Goal: Information Seeking & Learning: Learn about a topic

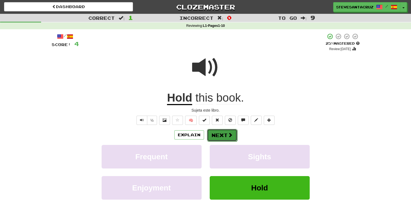
click at [228, 134] on span at bounding box center [230, 134] width 5 height 5
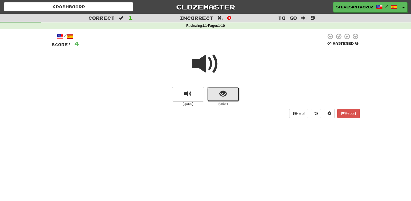
click at [221, 97] on span "show sentence" at bounding box center [223, 93] width 7 height 7
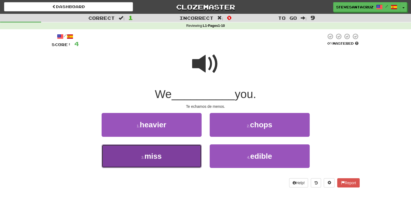
click at [167, 157] on button "3 . miss" at bounding box center [152, 156] width 100 height 24
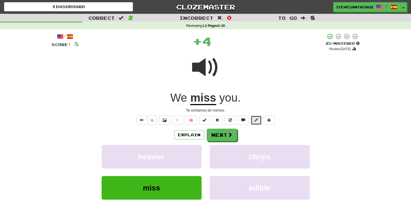
click at [255, 121] on span at bounding box center [256, 120] width 4 height 4
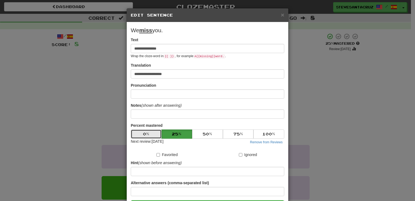
click at [141, 133] on button "0 %" at bounding box center [146, 133] width 31 height 9
click at [281, 17] on span "×" at bounding box center [282, 15] width 3 height 6
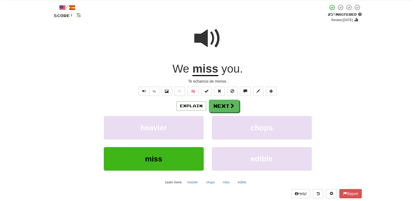
scroll to position [31, 0]
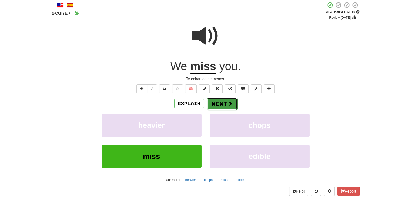
click at [224, 102] on button "Next" at bounding box center [222, 103] width 30 height 12
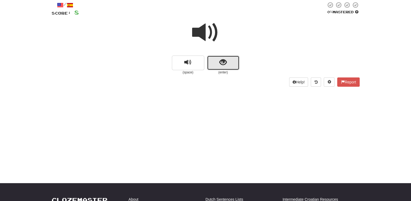
click at [224, 62] on span "show sentence" at bounding box center [223, 62] width 7 height 7
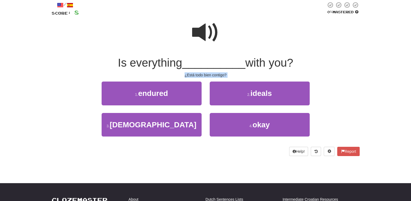
drag, startPoint x: 184, startPoint y: 75, endPoint x: 234, endPoint y: 78, distance: 50.4
click at [234, 78] on div "/ Score: 8 0 % Mastered Is everything __________ with you? ¿Está todo bien cont…" at bounding box center [206, 79] width 308 height 154
copy body "¿Está todo bien contigo? 1 . endured 2 . ideals 3 . monk 4 . okay Help! Report"
click at [234, 78] on div "/ Score: 8 0 % Mastered Is everything __________ with you? ¿Está todo bien cont…" at bounding box center [206, 79] width 308 height 154
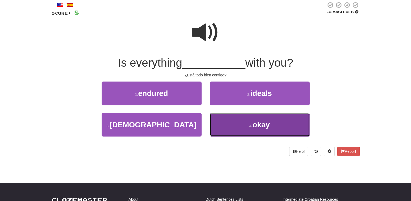
click at [222, 123] on button "4 . okay" at bounding box center [260, 125] width 100 height 24
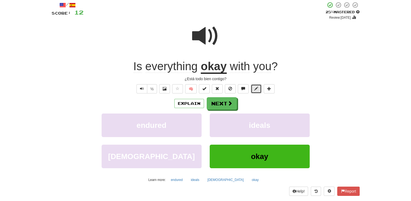
click at [258, 85] on button at bounding box center [256, 88] width 11 height 9
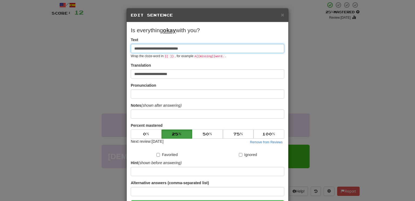
scroll to position [41, 0]
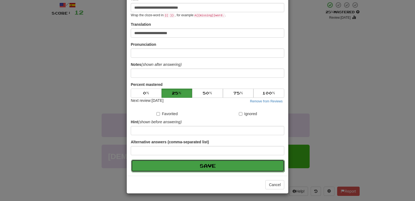
click at [203, 165] on button "Save" at bounding box center [208, 165] width 154 height 12
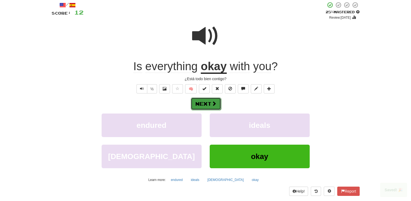
click at [207, 101] on button "Next" at bounding box center [206, 103] width 30 height 12
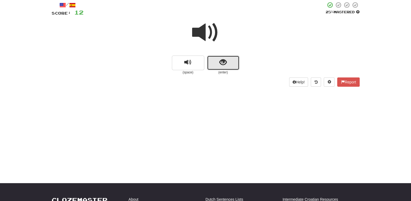
click at [229, 59] on button "show sentence" at bounding box center [223, 62] width 32 height 15
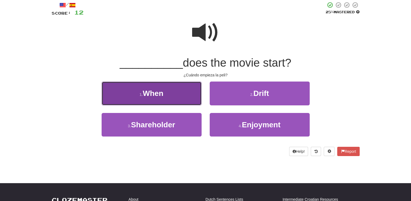
click at [175, 88] on button "1 . When" at bounding box center [152, 93] width 100 height 24
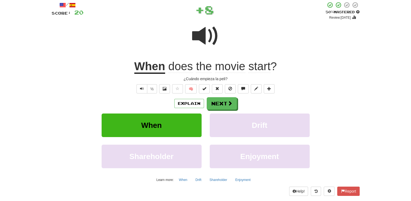
click at [203, 37] on span at bounding box center [205, 35] width 27 height 27
click at [216, 103] on button "Next" at bounding box center [222, 103] width 30 height 12
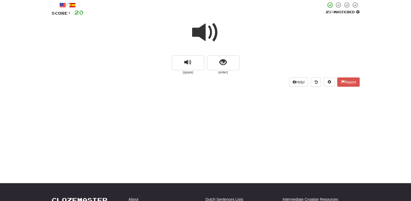
click at [209, 28] on span at bounding box center [205, 32] width 27 height 27
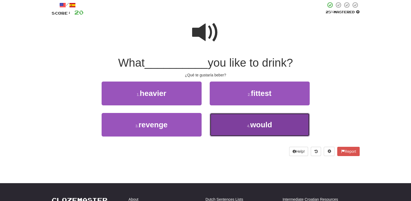
click at [243, 125] on button "4 . would" at bounding box center [260, 125] width 100 height 24
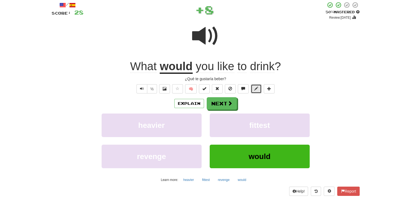
click at [257, 88] on span at bounding box center [256, 89] width 4 height 4
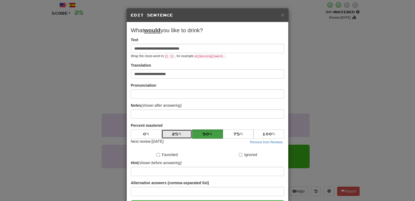
click at [184, 131] on button "25 %" at bounding box center [177, 133] width 31 height 9
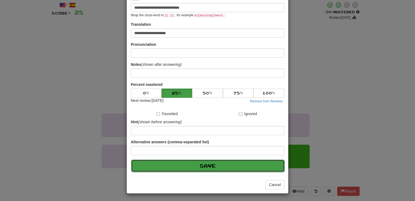
click at [217, 167] on button "Save" at bounding box center [208, 165] width 154 height 12
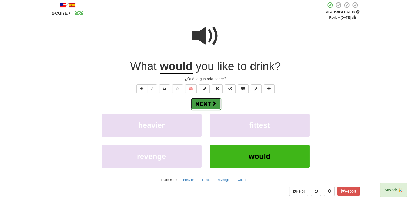
click at [210, 102] on button "Next" at bounding box center [206, 103] width 30 height 12
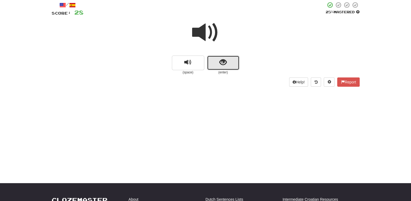
click at [224, 64] on span "show sentence" at bounding box center [223, 62] width 7 height 7
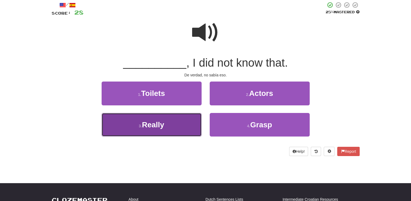
click at [185, 121] on button "3 . Really" at bounding box center [152, 125] width 100 height 24
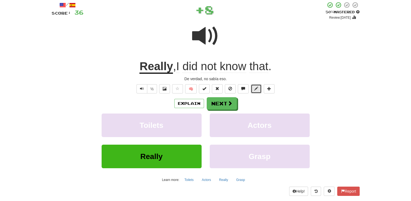
click at [257, 87] on span at bounding box center [256, 89] width 4 height 4
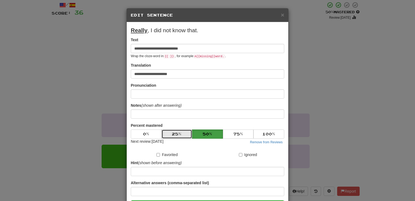
click at [180, 133] on button "25 %" at bounding box center [177, 133] width 31 height 9
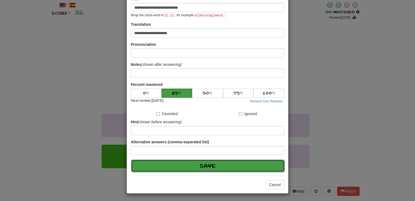
click at [217, 166] on button "Save" at bounding box center [208, 165] width 154 height 12
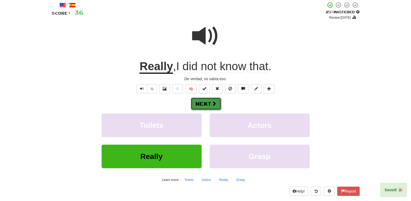
click at [199, 100] on button "Next" at bounding box center [206, 103] width 30 height 12
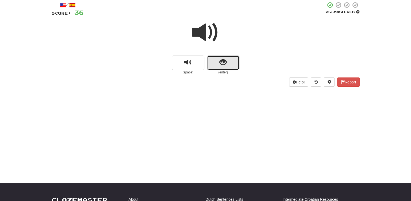
click at [227, 63] on button "show sentence" at bounding box center [223, 62] width 32 height 15
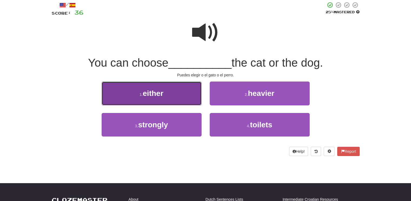
click at [178, 94] on button "1 . either" at bounding box center [152, 93] width 100 height 24
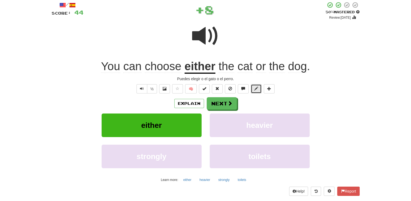
click at [254, 91] on button at bounding box center [256, 88] width 11 height 9
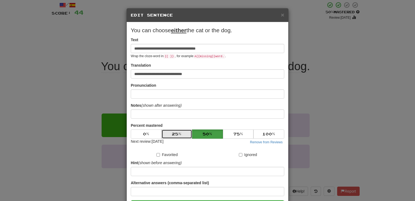
click at [178, 131] on button "25 %" at bounding box center [177, 133] width 31 height 9
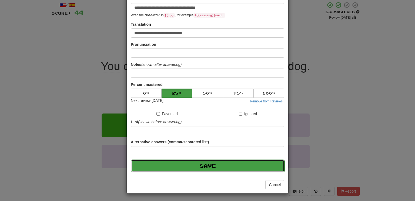
click at [201, 166] on button "Save" at bounding box center [208, 165] width 154 height 12
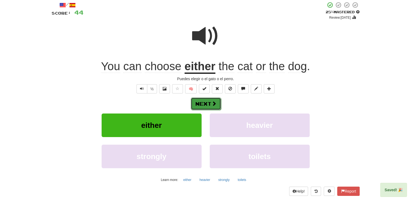
click at [204, 104] on button "Next" at bounding box center [206, 103] width 30 height 12
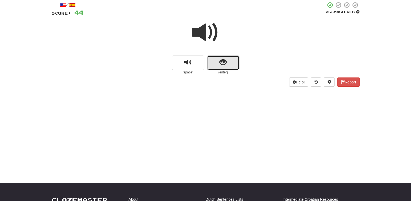
click at [221, 62] on span "show sentence" at bounding box center [223, 62] width 7 height 7
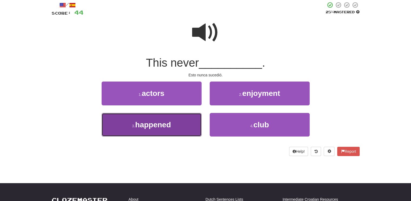
click at [166, 130] on button "3 . happened" at bounding box center [152, 125] width 100 height 24
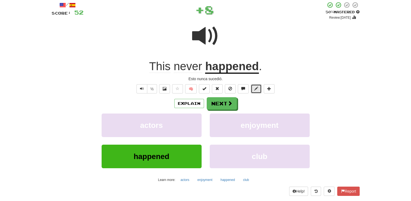
click at [258, 87] on button at bounding box center [256, 88] width 11 height 9
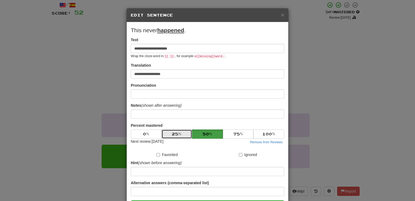
click at [179, 134] on button "25 %" at bounding box center [177, 133] width 31 height 9
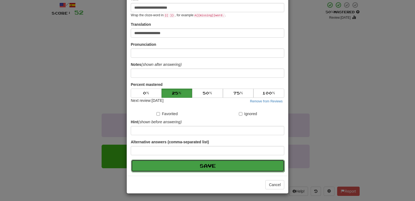
click at [202, 163] on button "Save" at bounding box center [208, 165] width 154 height 12
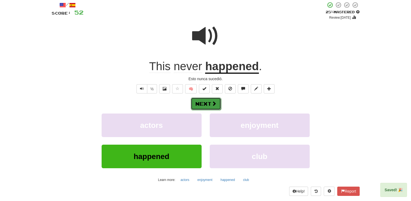
click at [208, 98] on button "Next" at bounding box center [206, 103] width 30 height 12
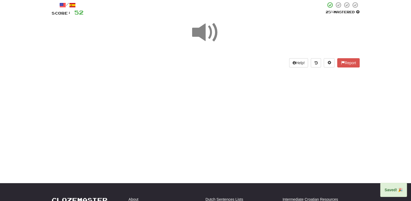
scroll to position [0, 0]
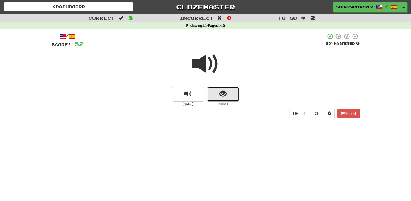
click at [220, 100] on button "show sentence" at bounding box center [223, 94] width 32 height 15
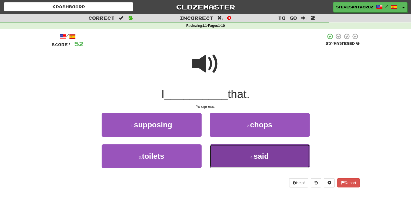
click at [232, 155] on button "4 . said" at bounding box center [260, 156] width 100 height 24
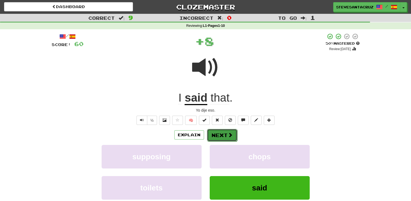
click at [223, 139] on button "Next" at bounding box center [222, 135] width 30 height 12
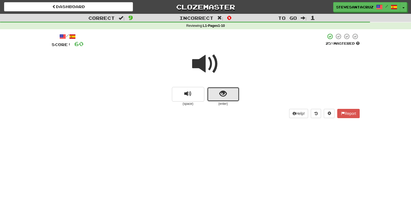
click at [225, 92] on span "show sentence" at bounding box center [223, 93] width 7 height 7
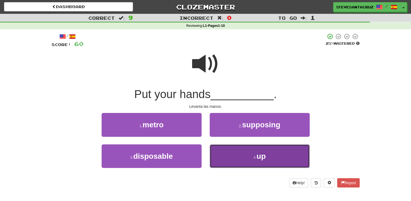
click at [231, 153] on button "4 . up" at bounding box center [260, 156] width 100 height 24
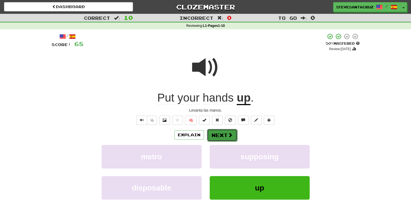
click at [224, 133] on button "Next" at bounding box center [222, 135] width 30 height 12
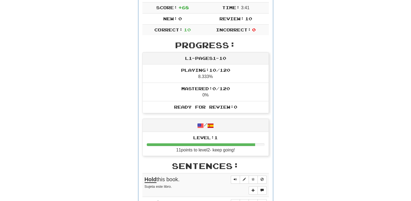
scroll to position [97, 0]
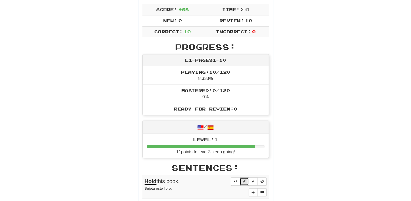
click at [247, 182] on button "Sentence controls" at bounding box center [244, 181] width 9 height 8
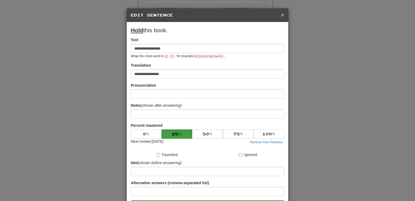
click at [281, 16] on span "×" at bounding box center [282, 15] width 3 height 6
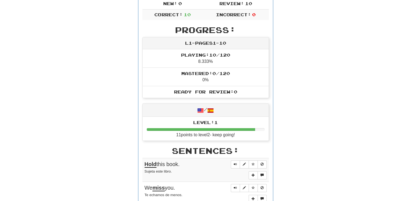
scroll to position [115, 0]
click at [247, 183] on button "Sentence controls" at bounding box center [244, 187] width 9 height 8
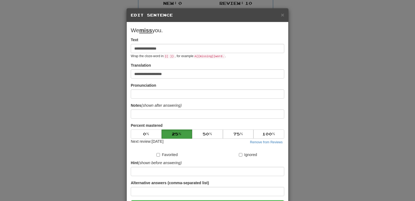
click at [340, 129] on div "**********" at bounding box center [207, 100] width 415 height 201
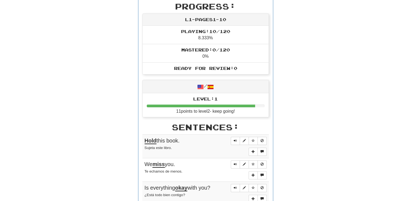
scroll to position [137, 0]
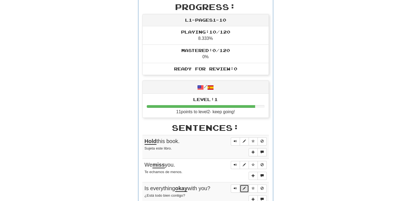
click at [244, 187] on span "Sentence controls" at bounding box center [244, 187] width 3 height 3
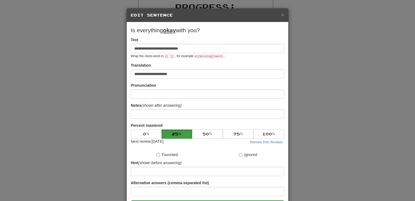
click at [342, 130] on div "**********" at bounding box center [207, 100] width 415 height 201
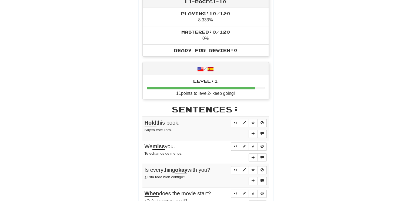
scroll to position [157, 0]
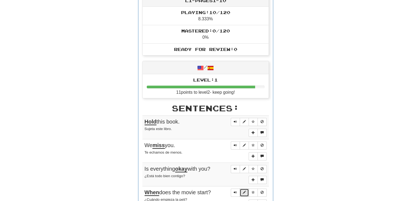
click at [244, 191] on span "Sentence controls" at bounding box center [244, 191] width 3 height 3
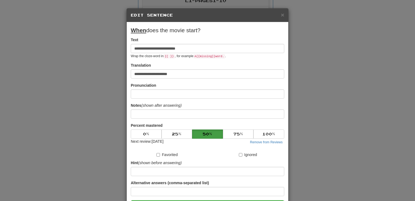
click at [324, 147] on div "**********" at bounding box center [207, 100] width 415 height 201
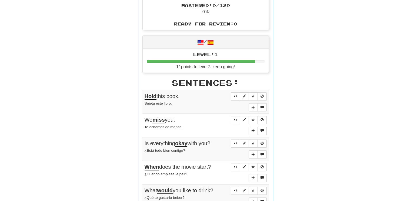
scroll to position [182, 0]
click at [245, 189] on span "Sentence controls" at bounding box center [244, 190] width 3 height 3
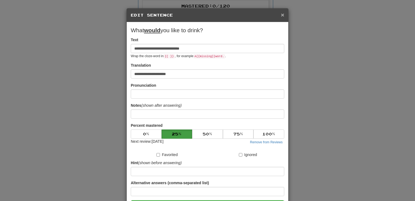
click at [281, 14] on span "×" at bounding box center [282, 15] width 3 height 6
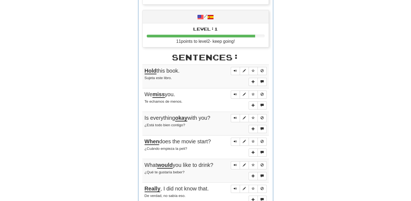
scroll to position [205, 0]
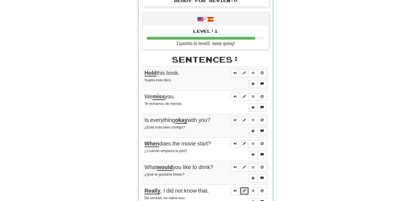
click at [245, 189] on span "Sentence controls" at bounding box center [244, 190] width 3 height 3
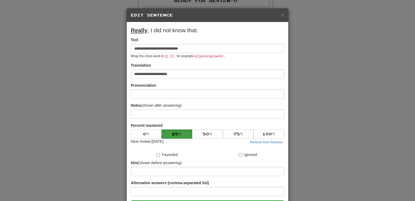
click at [308, 138] on div "**********" at bounding box center [207, 100] width 415 height 201
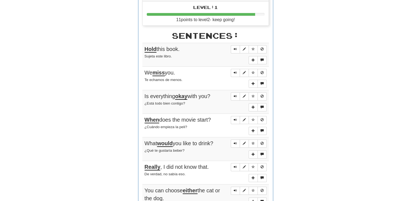
scroll to position [235, 0]
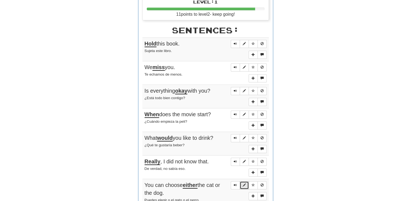
click at [245, 183] on span "Sentence controls" at bounding box center [244, 184] width 3 height 3
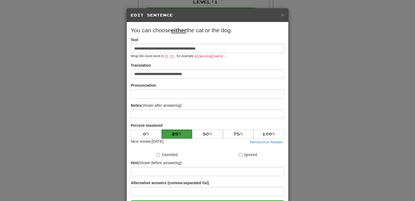
click at [297, 135] on div "**********" at bounding box center [207, 100] width 415 height 201
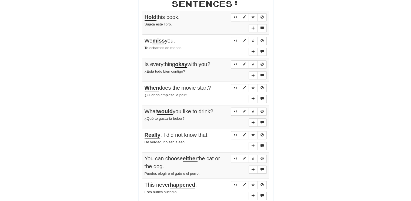
scroll to position [258, 0]
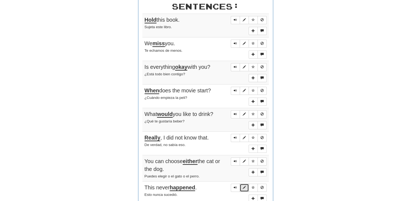
click at [247, 183] on button "Sentence controls" at bounding box center [244, 187] width 9 height 8
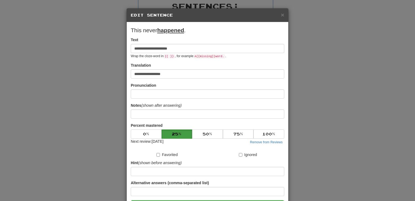
click at [303, 153] on div "**********" at bounding box center [207, 100] width 415 height 201
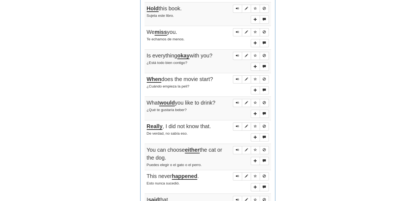
scroll to position [270, 0]
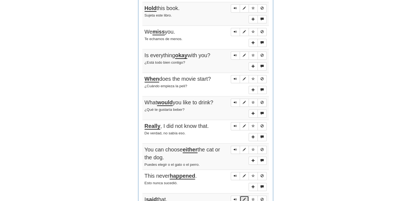
click at [245, 197] on span "Sentence controls" at bounding box center [244, 198] width 3 height 3
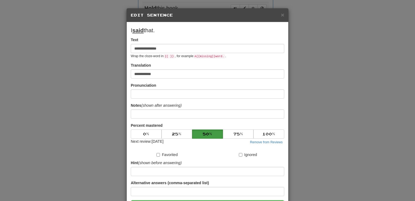
click at [317, 152] on div "**********" at bounding box center [207, 100] width 415 height 201
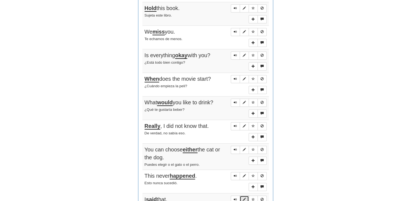
click at [244, 198] on span "Sentence controls" at bounding box center [244, 198] width 3 height 3
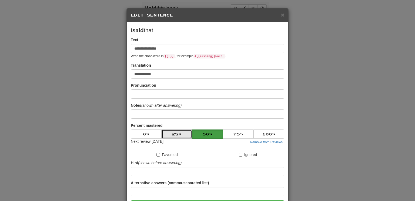
click at [175, 134] on button "25 %" at bounding box center [177, 133] width 31 height 9
click at [323, 134] on div "**********" at bounding box center [207, 100] width 415 height 201
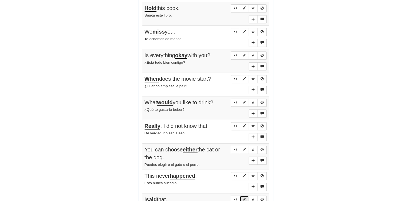
click at [243, 197] on span "Sentence controls" at bounding box center [244, 198] width 3 height 3
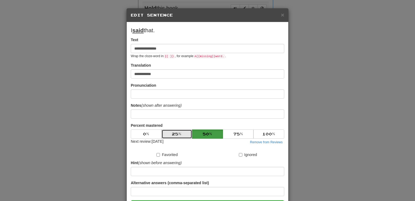
click at [178, 133] on button "25 %" at bounding box center [177, 133] width 31 height 9
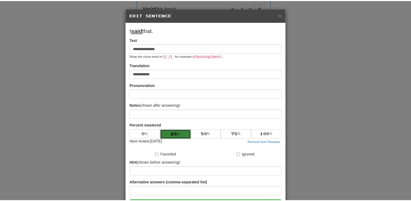
scroll to position [41, 0]
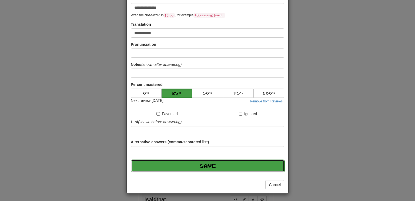
click at [186, 164] on button "Save" at bounding box center [208, 165] width 154 height 12
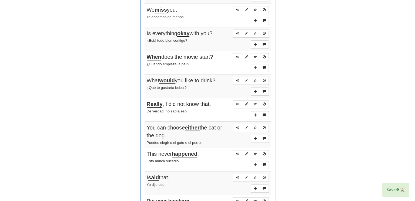
scroll to position [300, 0]
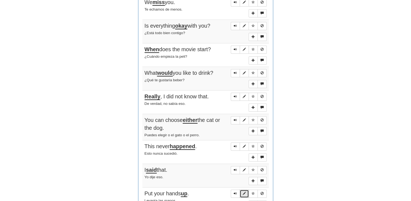
click at [245, 191] on span "Sentence controls" at bounding box center [244, 192] width 3 height 3
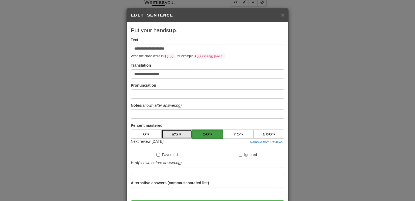
click at [182, 133] on button "25 %" at bounding box center [177, 133] width 31 height 9
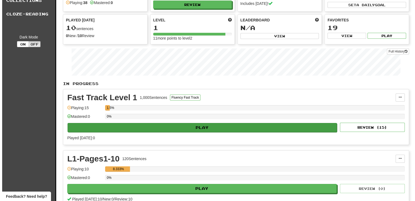
scroll to position [60, 0]
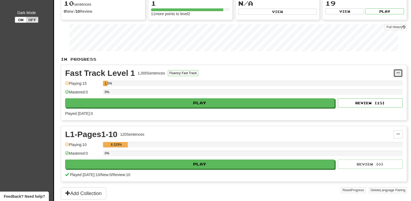
click at [400, 71] on button at bounding box center [398, 73] width 9 height 8
click at [372, 82] on span "Manage Sentences" at bounding box center [375, 83] width 33 height 4
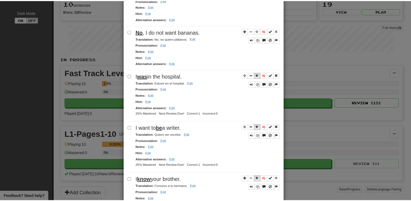
scroll to position [907, 0]
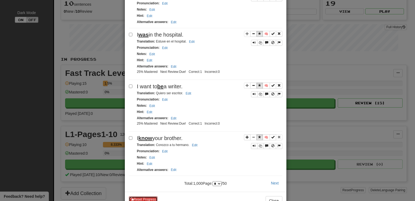
click at [146, 196] on button "Reset Progress" at bounding box center [143, 199] width 29 height 6
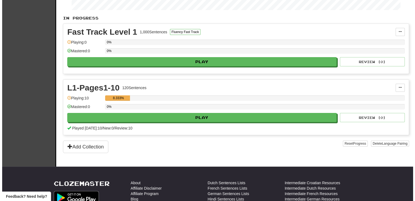
scroll to position [101, 0]
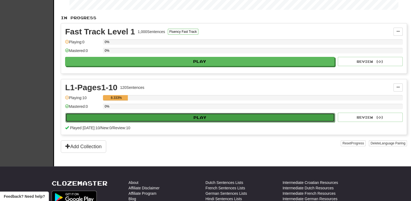
click at [234, 116] on button "Play" at bounding box center [200, 117] width 270 height 9
select select "**"
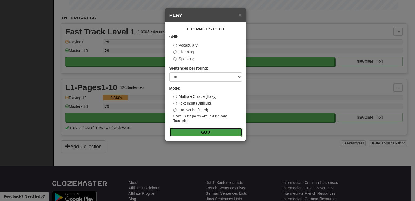
click at [205, 130] on button "Go" at bounding box center [206, 131] width 72 height 9
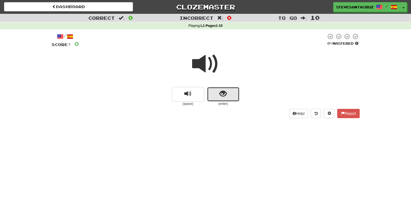
click at [223, 92] on span "show sentence" at bounding box center [223, 93] width 7 height 7
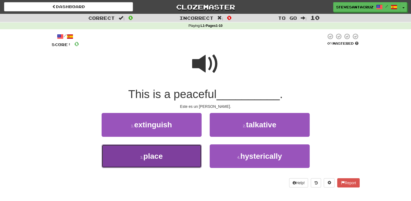
click at [182, 156] on button "3 . place" at bounding box center [152, 156] width 100 height 24
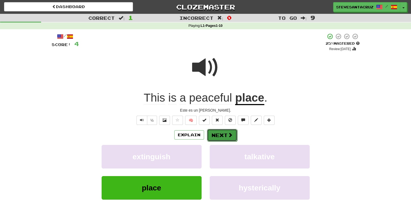
click at [221, 134] on button "Next" at bounding box center [222, 135] width 30 height 12
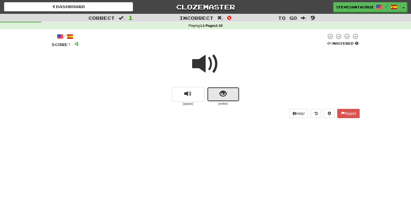
click at [228, 93] on button "show sentence" at bounding box center [223, 94] width 32 height 15
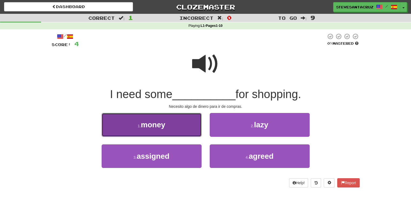
click at [182, 120] on button "1 . money" at bounding box center [152, 125] width 100 height 24
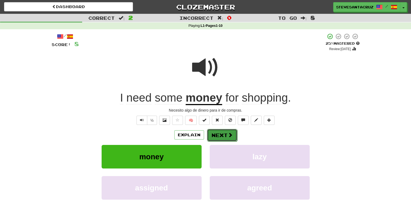
click at [231, 136] on span at bounding box center [230, 134] width 5 height 5
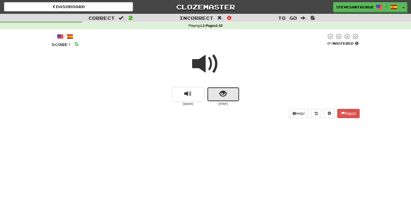
click at [227, 96] on span "show sentence" at bounding box center [223, 93] width 7 height 7
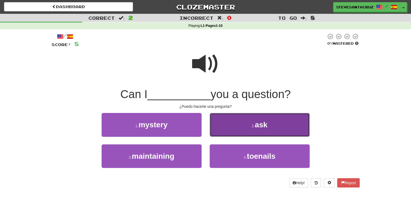
click at [250, 130] on button "2 . ask" at bounding box center [260, 125] width 100 height 24
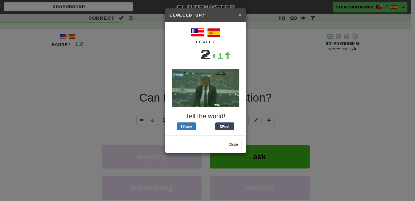
click at [241, 13] on span "×" at bounding box center [239, 15] width 3 height 6
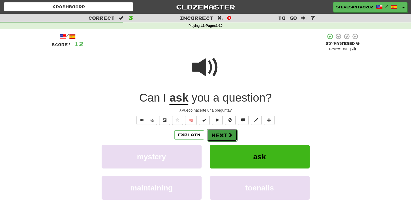
click at [225, 132] on button "Next" at bounding box center [222, 135] width 30 height 12
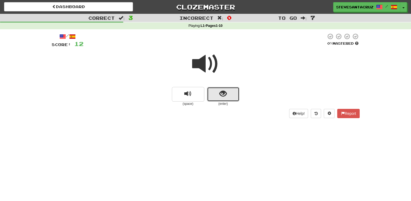
click at [214, 97] on button "show sentence" at bounding box center [223, 94] width 32 height 15
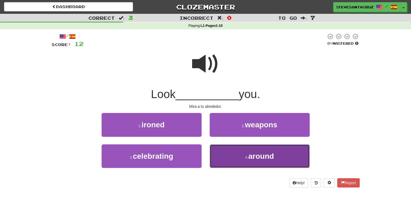
click at [233, 162] on button "4 . around" at bounding box center [260, 156] width 100 height 24
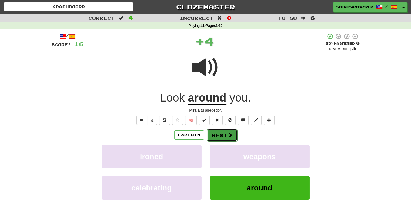
click at [225, 132] on button "Next" at bounding box center [222, 135] width 30 height 12
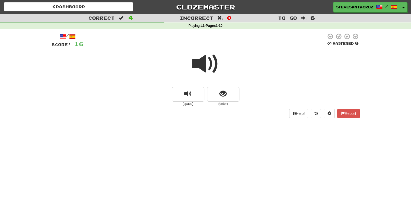
click at [209, 66] on span at bounding box center [205, 63] width 27 height 27
click at [225, 94] on span "show sentence" at bounding box center [223, 93] width 7 height 7
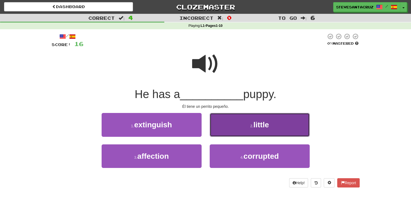
click at [237, 132] on button "2 . little" at bounding box center [260, 125] width 100 height 24
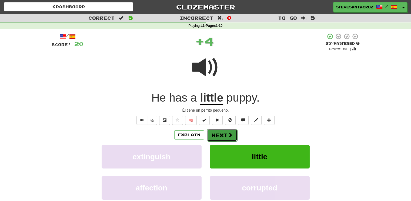
click at [224, 136] on button "Next" at bounding box center [222, 135] width 30 height 12
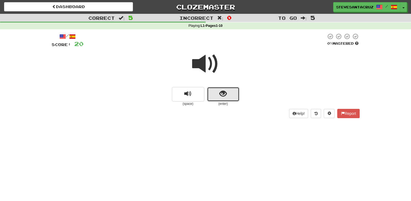
click at [218, 98] on button "show sentence" at bounding box center [223, 94] width 32 height 15
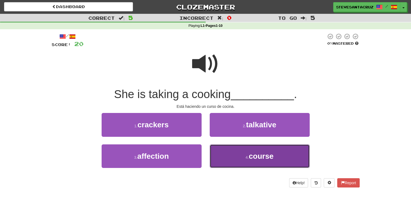
click at [228, 151] on button "4 . course" at bounding box center [260, 156] width 100 height 24
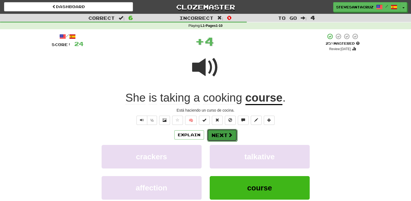
click at [222, 134] on button "Next" at bounding box center [222, 135] width 30 height 12
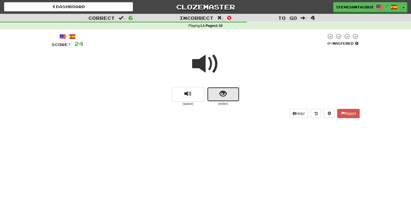
click at [215, 95] on button "show sentence" at bounding box center [223, 94] width 32 height 15
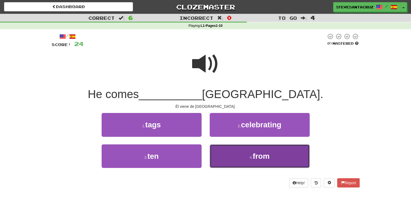
click at [240, 155] on button "4 . from" at bounding box center [260, 156] width 100 height 24
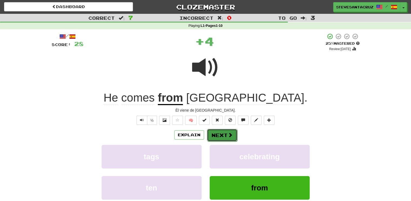
click at [224, 133] on button "Next" at bounding box center [222, 135] width 30 height 12
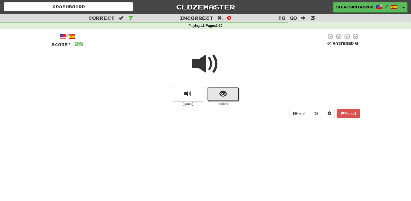
click at [221, 95] on span "show sentence" at bounding box center [223, 93] width 7 height 7
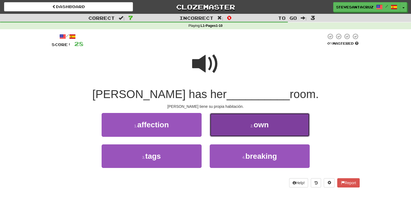
click at [257, 128] on span "own" at bounding box center [261, 124] width 15 height 8
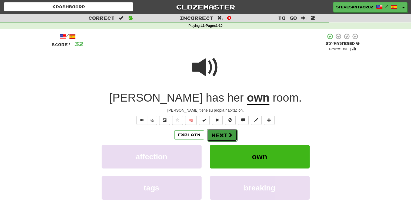
click at [220, 135] on button "Next" at bounding box center [222, 135] width 30 height 12
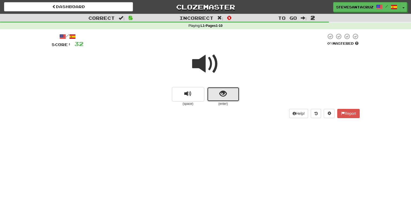
click at [221, 95] on span "show sentence" at bounding box center [223, 93] width 7 height 7
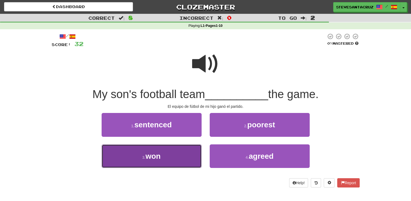
click at [150, 152] on span "won" at bounding box center [152, 156] width 15 height 8
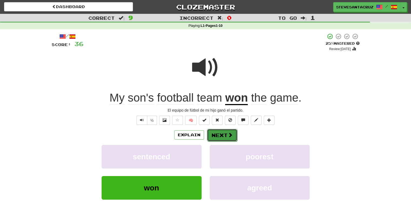
click at [220, 135] on button "Next" at bounding box center [222, 135] width 30 height 12
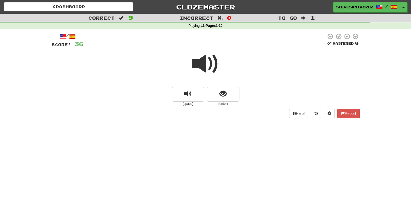
click at [206, 62] on span at bounding box center [205, 63] width 27 height 27
click at [227, 95] on button "show sentence" at bounding box center [223, 94] width 32 height 15
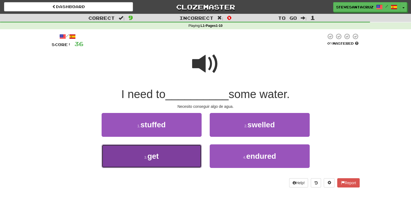
click at [195, 155] on button "3 . get" at bounding box center [152, 156] width 100 height 24
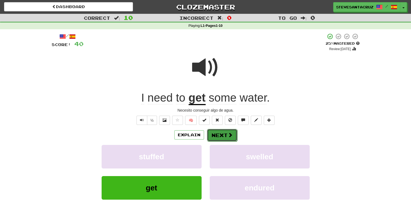
click at [220, 134] on button "Next" at bounding box center [222, 135] width 30 height 12
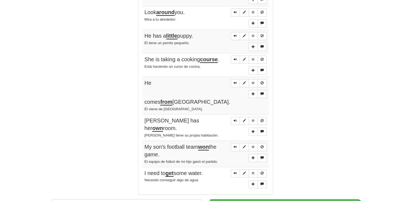
scroll to position [340, 0]
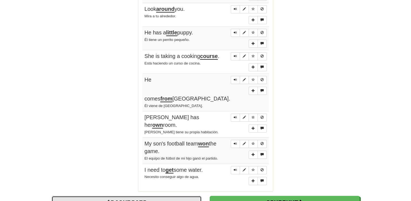
click at [192, 195] on link "Dashboard" at bounding box center [127, 201] width 150 height 12
